Goal: Check status: Check status

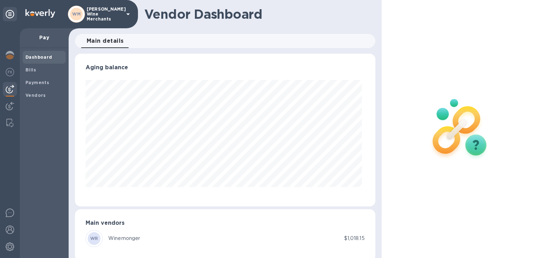
scroll to position [153, 297]
click at [31, 70] on b "Bills" at bounding box center [30, 69] width 11 height 5
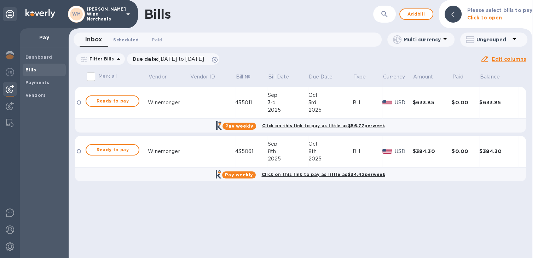
click at [127, 37] on span "Scheduled 0" at bounding box center [125, 39] width 25 height 7
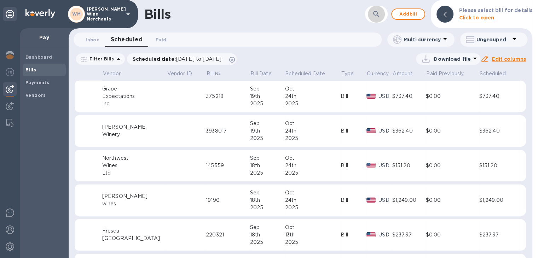
click at [380, 13] on icon "button" at bounding box center [376, 14] width 8 height 8
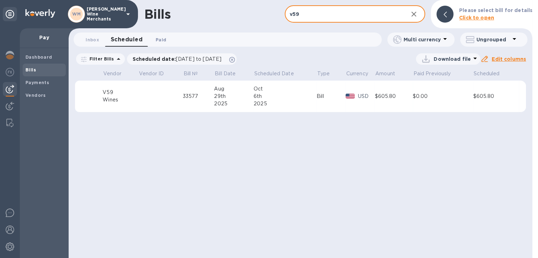
type input "v59"
click at [158, 37] on span "Paid 0" at bounding box center [161, 39] width 11 height 7
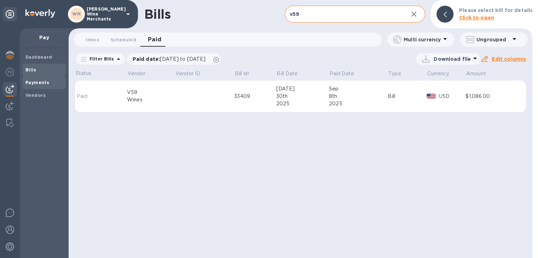
click at [33, 80] on b "Payments" at bounding box center [37, 82] width 24 height 5
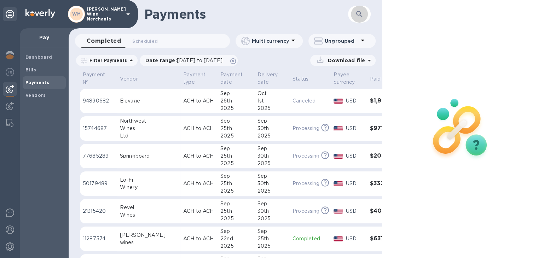
click at [354, 14] on button "button" at bounding box center [359, 14] width 17 height 17
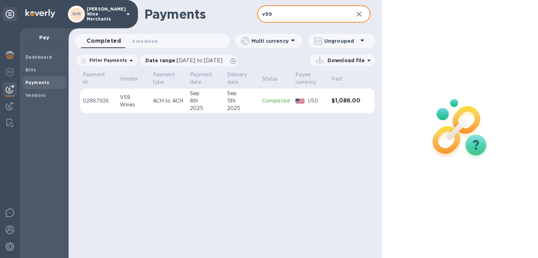
type input "v59"
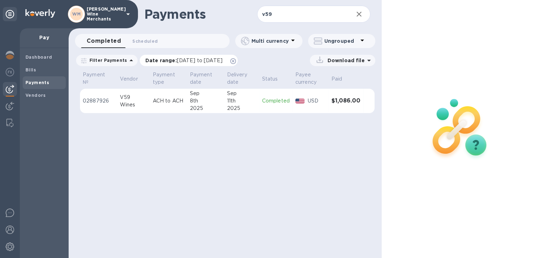
click at [222, 61] on span "[DATE] to [DATE]" at bounding box center [200, 61] width 46 height 6
click at [245, 158] on div "Payments v59 ​ Completed 0 Scheduled 0 Multi currency Ungrouped Filter Payments…" at bounding box center [225, 129] width 313 height 258
click at [45, 56] on b "Dashboard" at bounding box center [38, 56] width 27 height 5
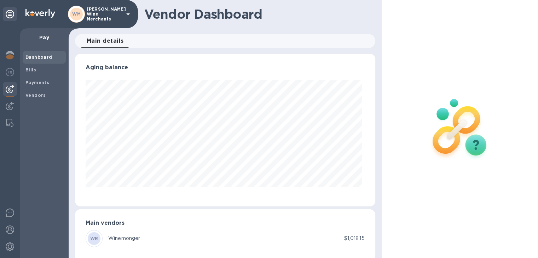
scroll to position [153, 297]
